Goal: Transaction & Acquisition: Download file/media

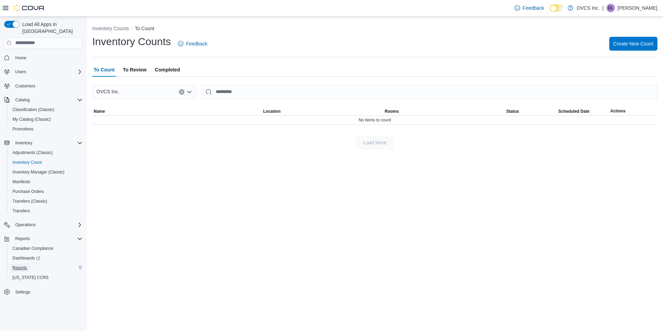
click at [24, 265] on span "Reports" at bounding box center [19, 268] width 15 height 6
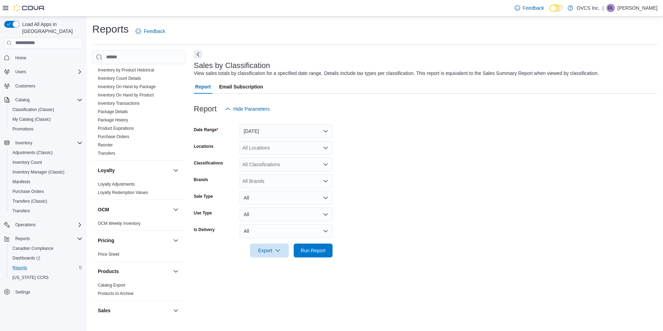
scroll to position [212, 0]
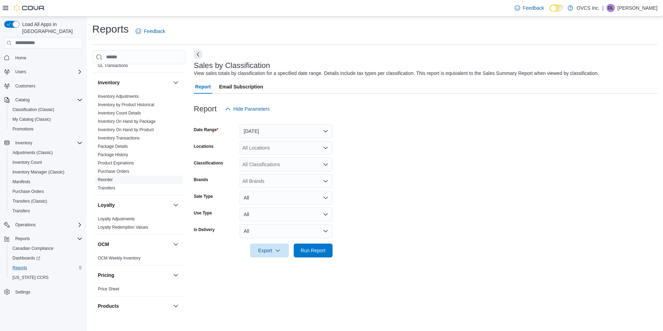
click at [106, 178] on link "Reorder" at bounding box center [105, 179] width 15 height 5
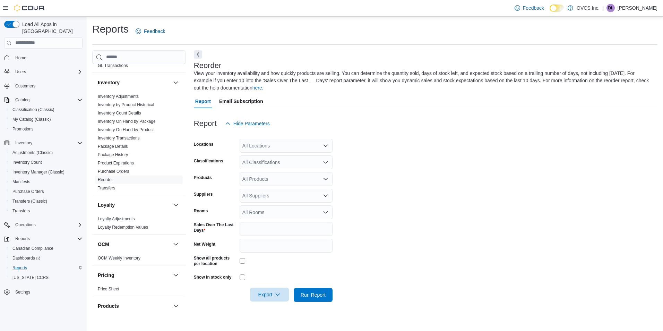
click at [274, 295] on span "Export" at bounding box center [269, 294] width 31 height 14
click at [267, 252] on span "Export to Excel" at bounding box center [270, 253] width 31 height 6
